Goal: Task Accomplishment & Management: Manage account settings

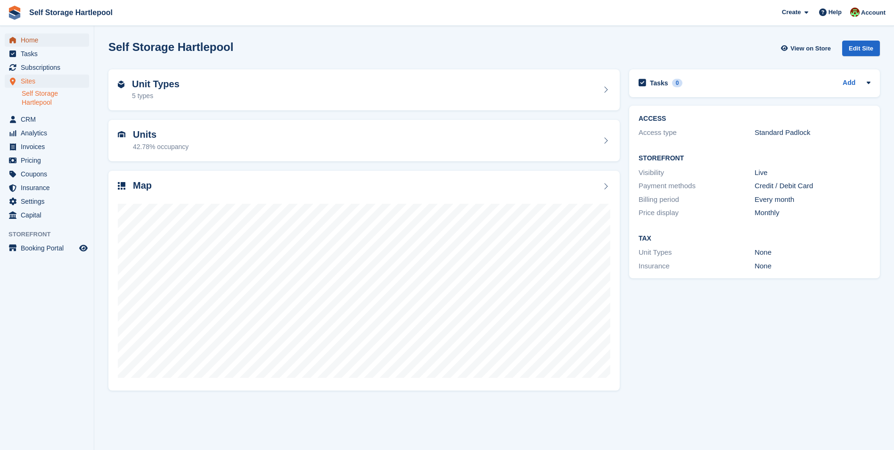
click at [48, 43] on span "Home" at bounding box center [49, 39] width 57 height 13
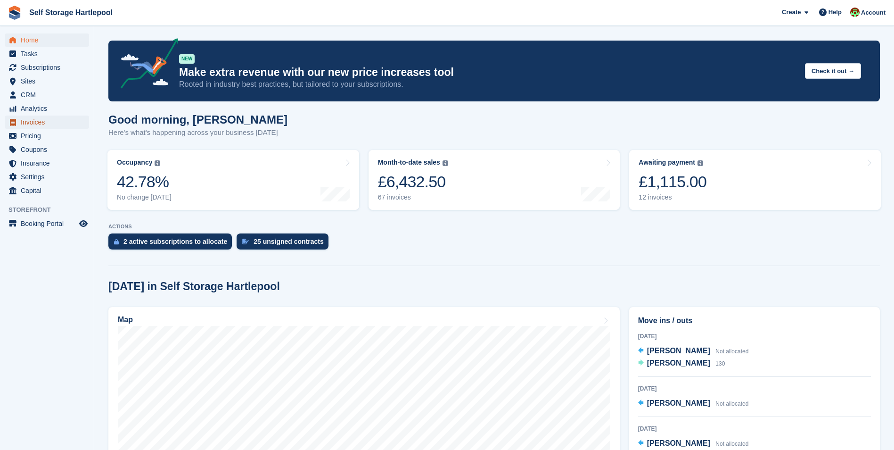
click at [34, 121] on span "Invoices" at bounding box center [49, 121] width 57 height 13
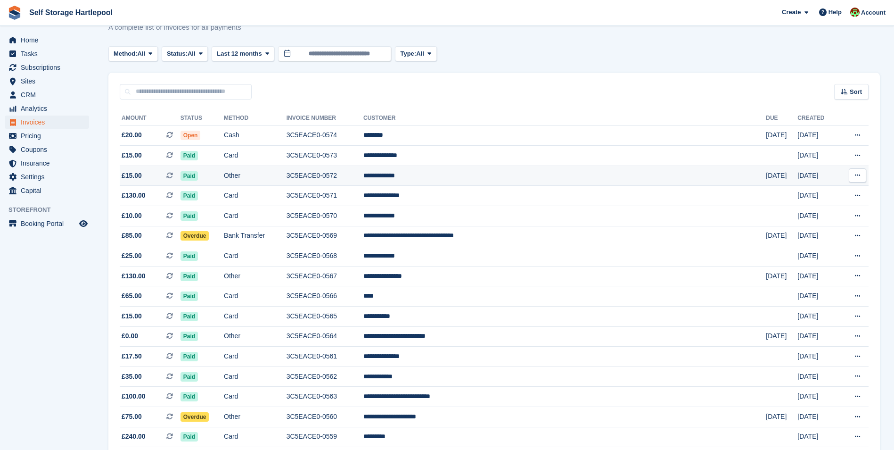
scroll to position [47, 0]
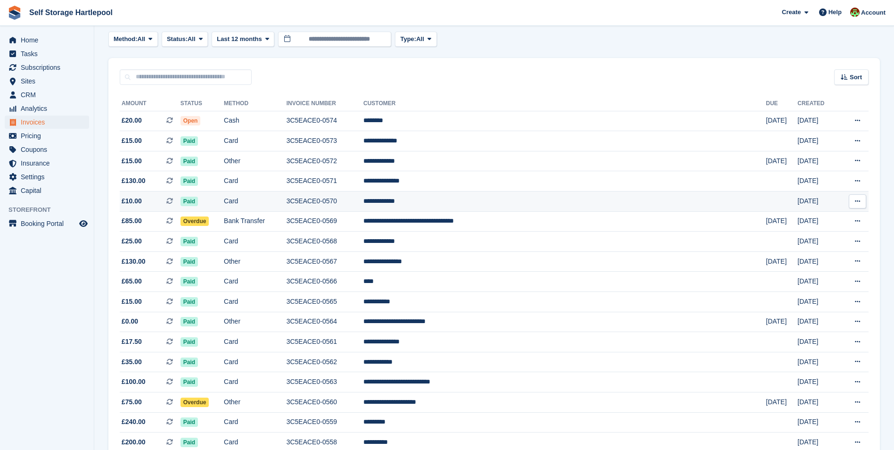
click at [287, 201] on td "Card" at bounding box center [255, 201] width 63 height 20
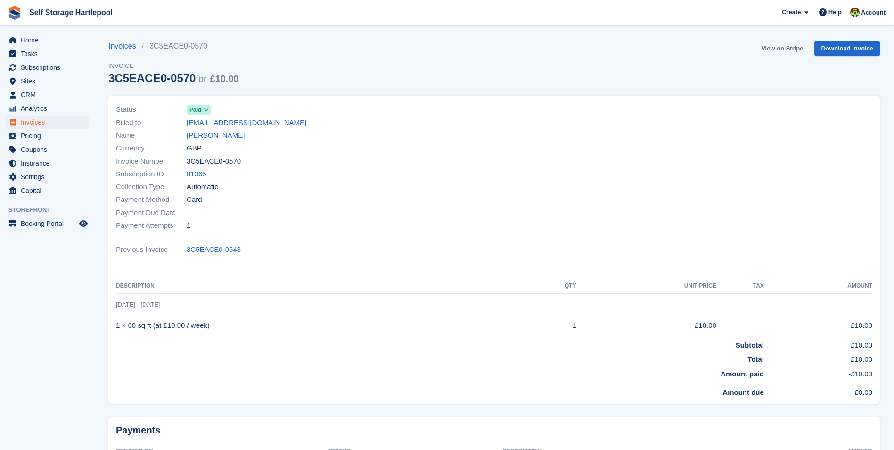
click at [789, 46] on link "View on Stripe" at bounding box center [782, 49] width 49 height 16
click at [40, 40] on span "Home" at bounding box center [49, 39] width 57 height 13
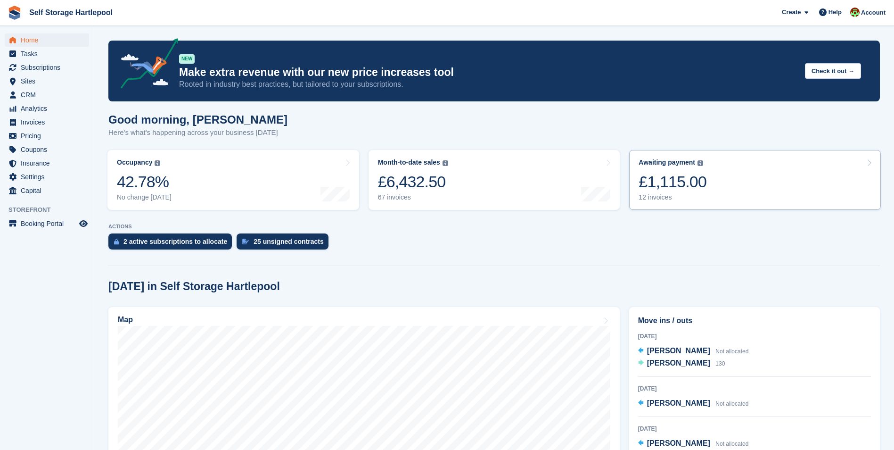
click at [682, 176] on div "£1,115.00" at bounding box center [673, 181] width 68 height 19
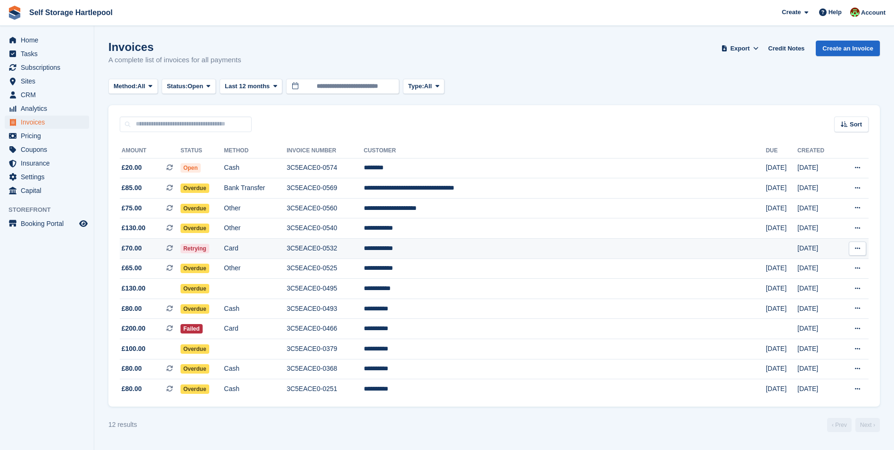
click at [287, 249] on td "Card" at bounding box center [255, 249] width 63 height 20
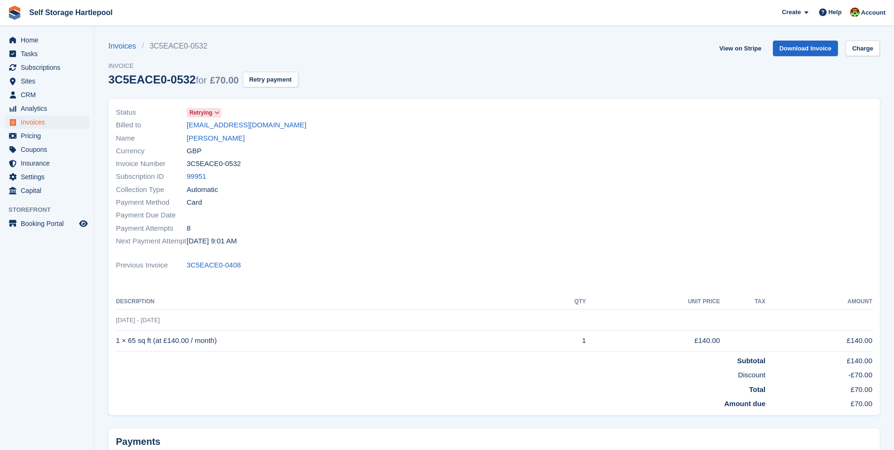
click at [216, 111] on icon at bounding box center [216, 113] width 5 height 6
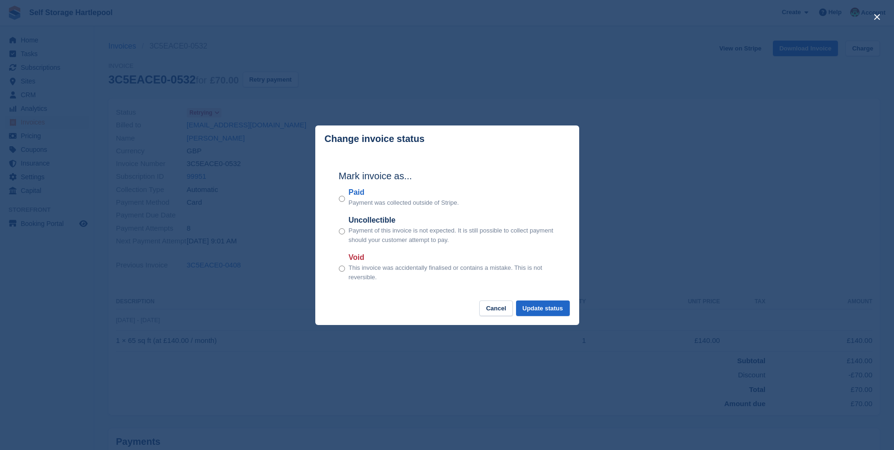
click at [346, 203] on div "Paid Payment was collected outside of Stripe." at bounding box center [447, 197] width 217 height 21
click at [563, 314] on button "Update status" at bounding box center [543, 308] width 54 height 16
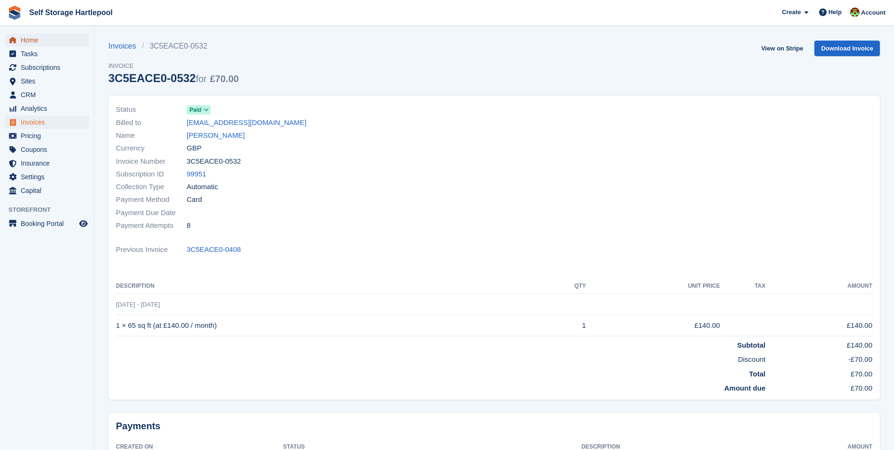
click at [36, 44] on span "Home" at bounding box center [49, 39] width 57 height 13
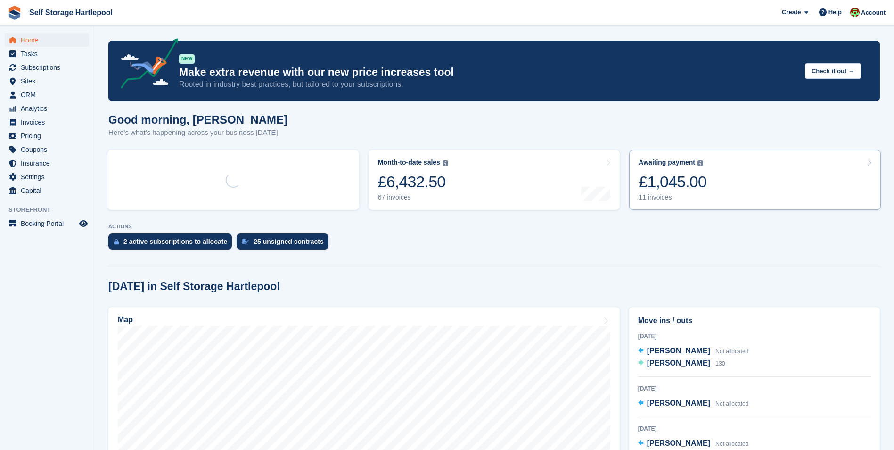
click at [701, 181] on div "£1,045.00" at bounding box center [673, 181] width 68 height 19
